Goal: Unclear

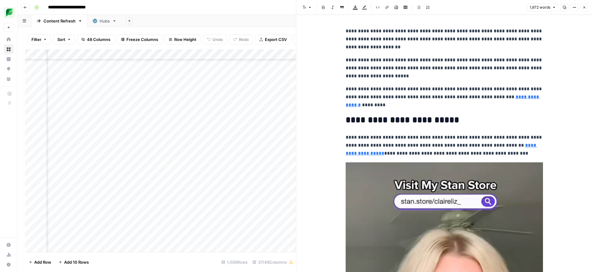
click at [585, 8] on icon "button" at bounding box center [584, 7] width 2 height 2
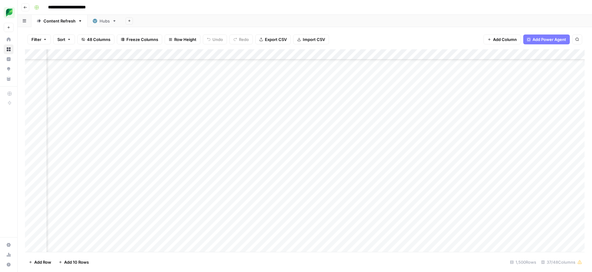
scroll to position [1033, 731]
